Goal: Use online tool/utility: Utilize a website feature to perform a specific function

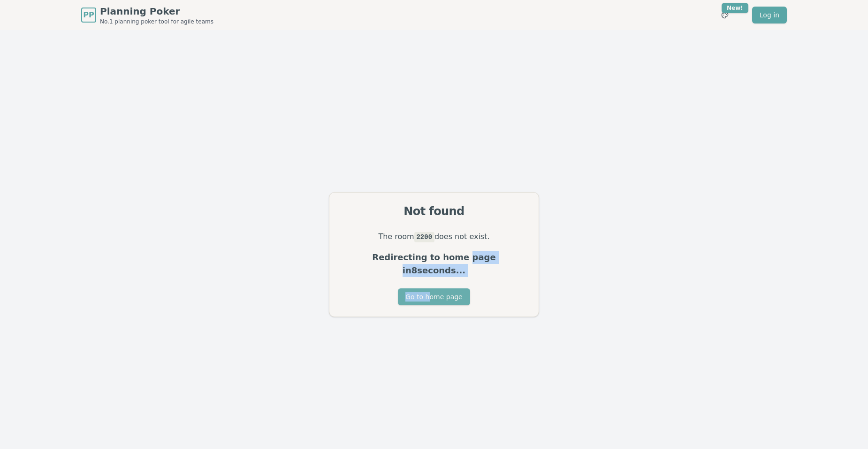
drag, startPoint x: 438, startPoint y: 280, endPoint x: 431, endPoint y: 293, distance: 14.9
click at [431, 293] on div "Not found The room 2200 does not exist. Redirecting to home page in 8 seconds..…" at bounding box center [434, 254] width 210 height 125
drag, startPoint x: 431, startPoint y: 293, endPoint x: 427, endPoint y: 289, distance: 6.0
click at [427, 289] on button "Go to home page" at bounding box center [434, 296] width 72 height 17
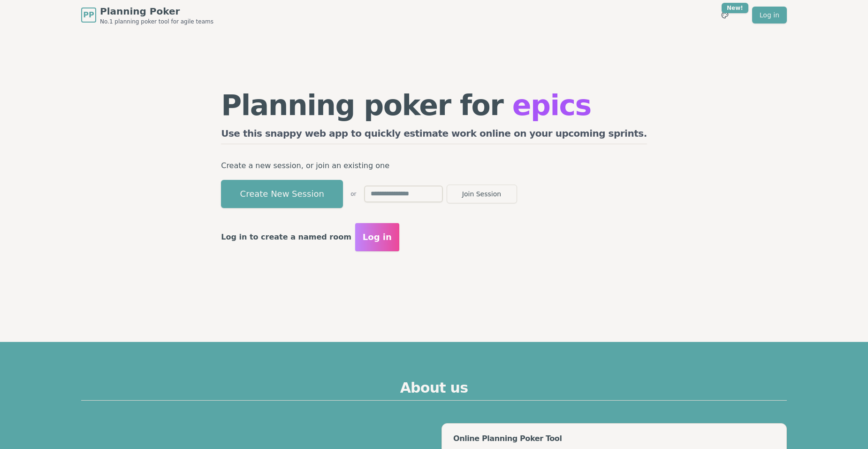
click at [427, 289] on div "Planning poker for epics Use this snappy web app to quickly estimate work onlin…" at bounding box center [434, 171] width 445 height 282
click at [334, 191] on button "Create New Session" at bounding box center [282, 194] width 122 height 28
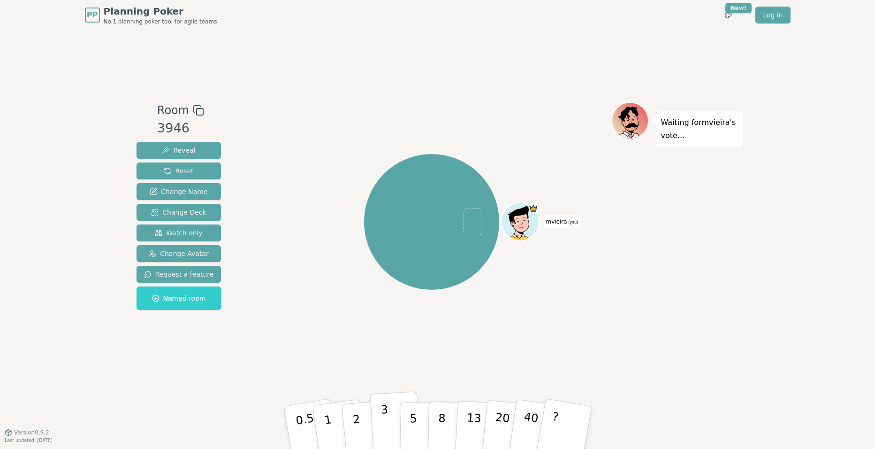
click at [391, 420] on button "3" at bounding box center [395, 427] width 51 height 73
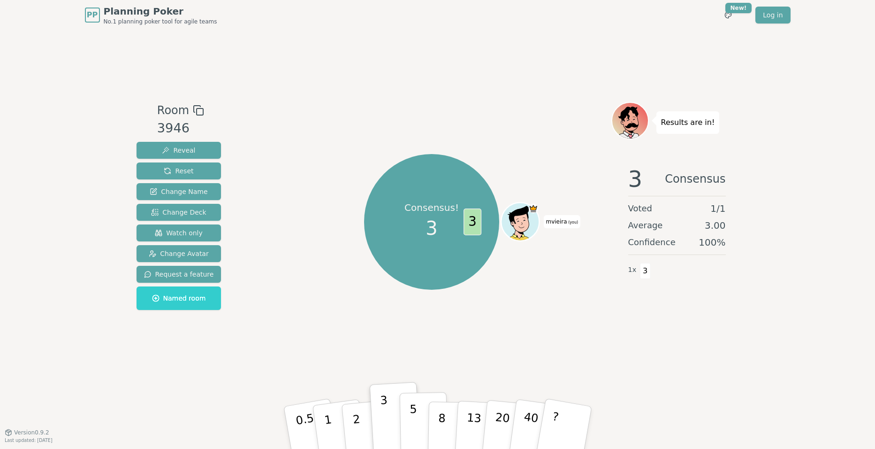
click at [422, 431] on button "5" at bounding box center [423, 427] width 48 height 71
